Goal: Find specific page/section: Find specific page/section

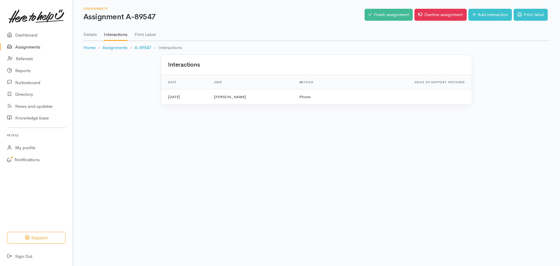
click at [34, 48] on link "Assignments" at bounding box center [36, 47] width 73 height 12
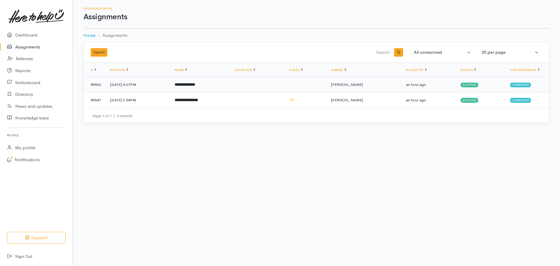
click at [195, 85] on b "**********" at bounding box center [185, 85] width 20 height 4
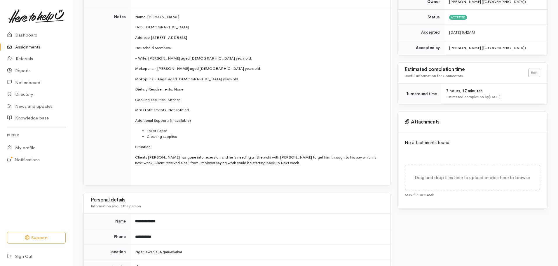
scroll to position [117, 0]
